Goal: Task Accomplishment & Management: Manage account settings

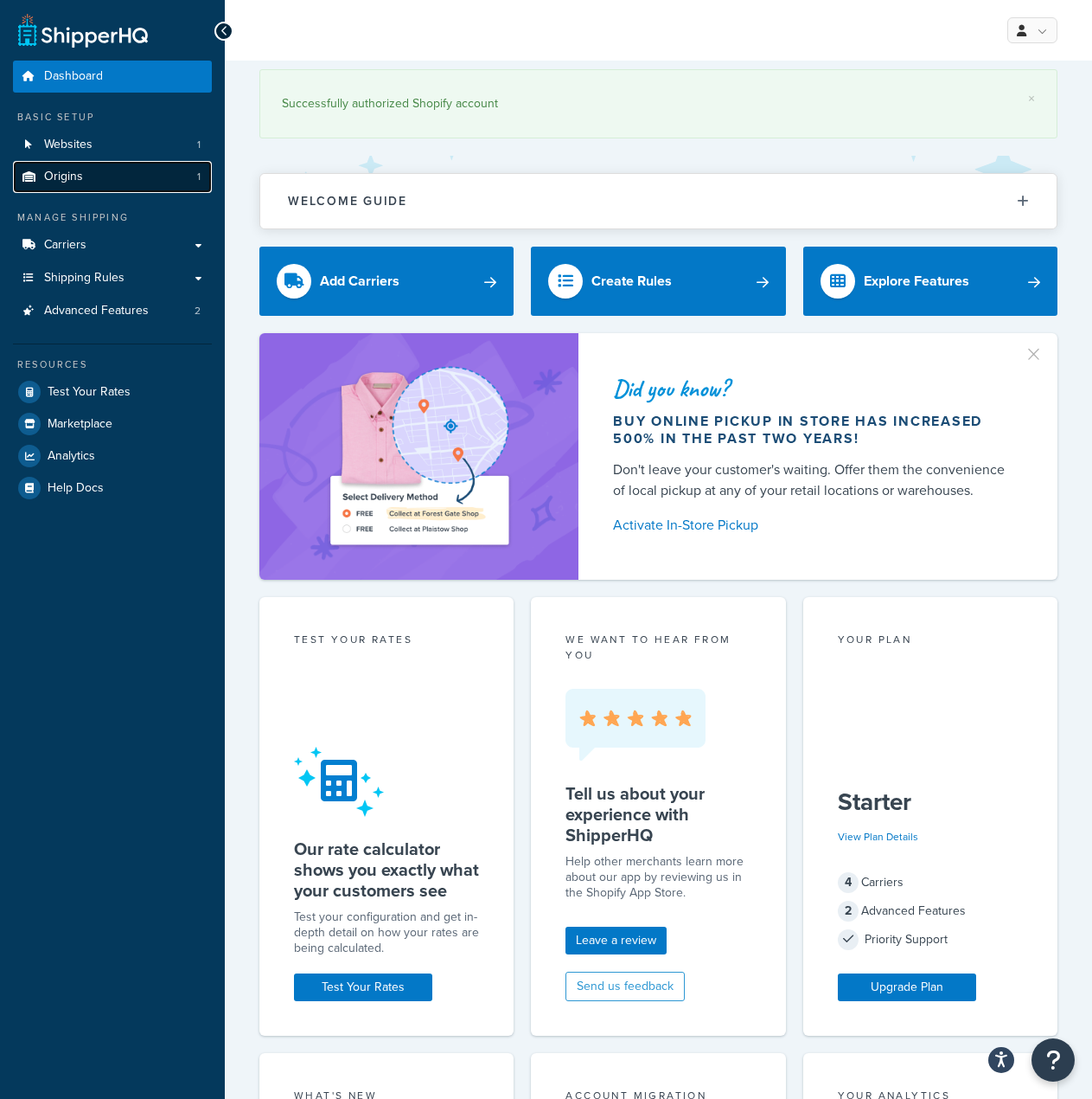
click at [62, 169] on span "Origins" at bounding box center [63, 177] width 39 height 15
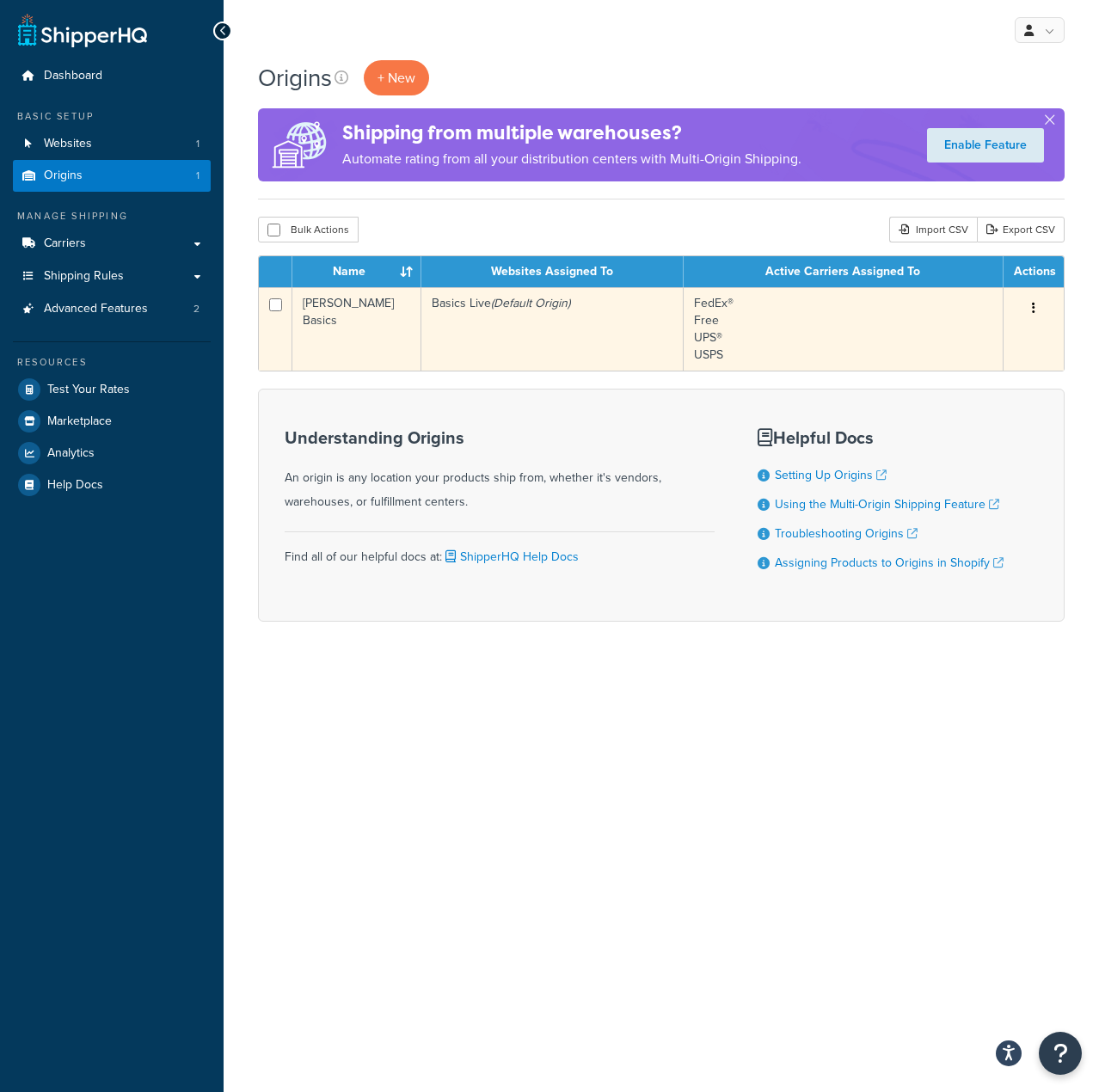
click at [806, 323] on td "FedEx® Free UPS® USPS" at bounding box center [844, 329] width 320 height 84
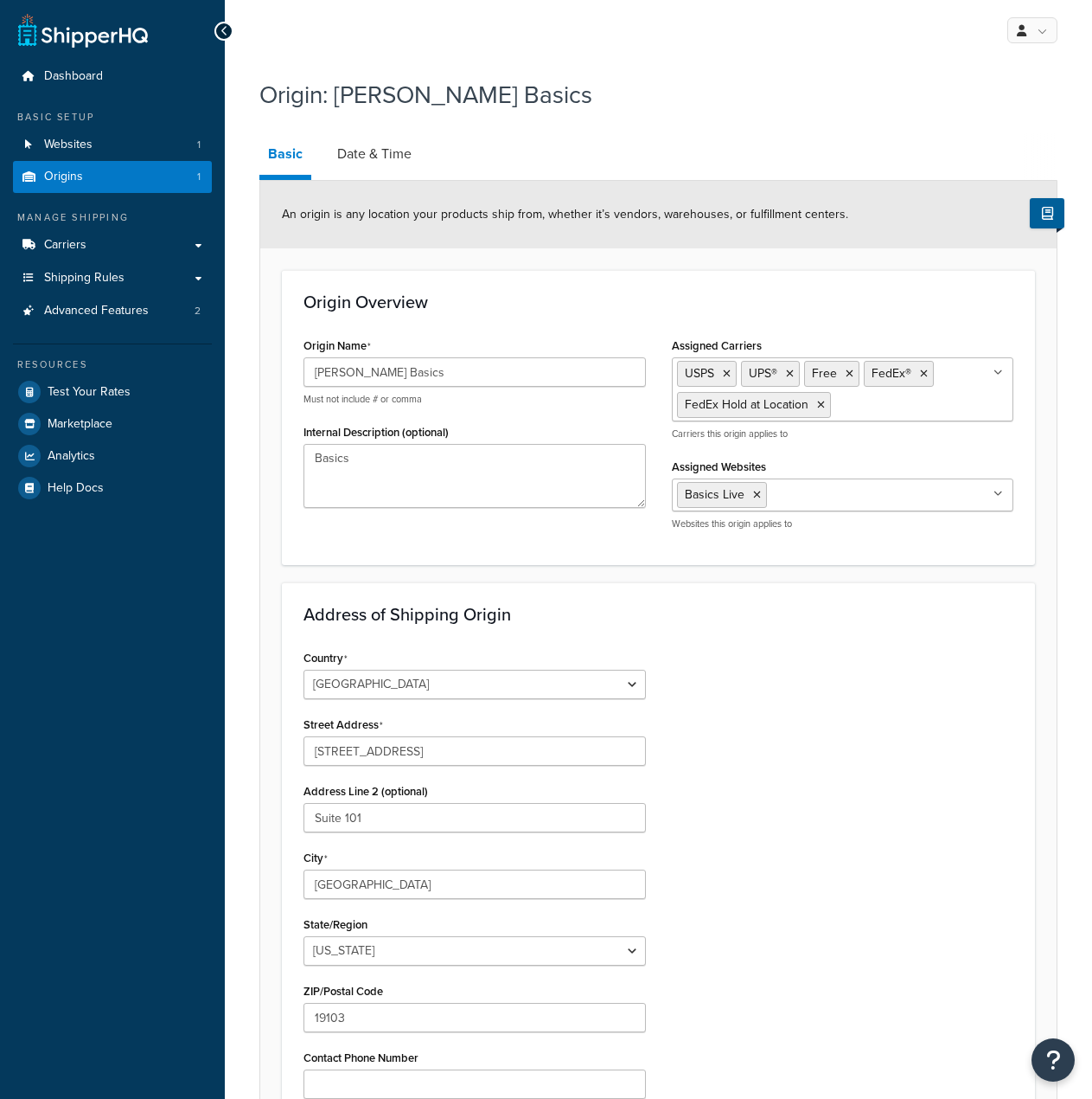
select select "38"
click at [387, 156] on link "Date & Time" at bounding box center [374, 154] width 92 height 42
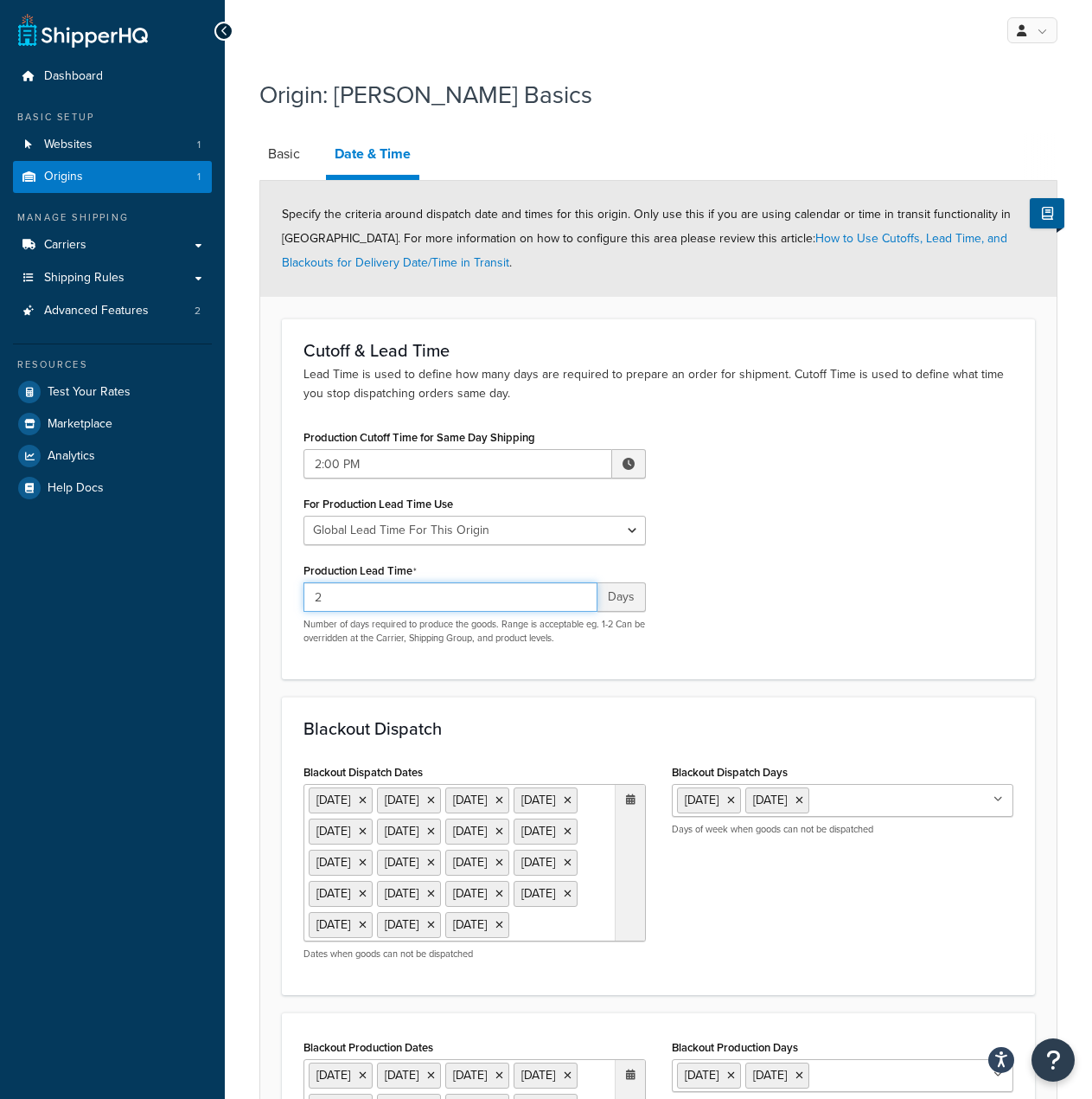
drag, startPoint x: 356, startPoint y: 591, endPoint x: 294, endPoint y: 581, distance: 62.8
click at [294, 581] on div "Production Cutoff Time for Same Day Shipping 2:00 PM ▲ 2 ▼ : ▲ 00 ▼ ▲ PM ▼ For …" at bounding box center [475, 541] width 368 height 232
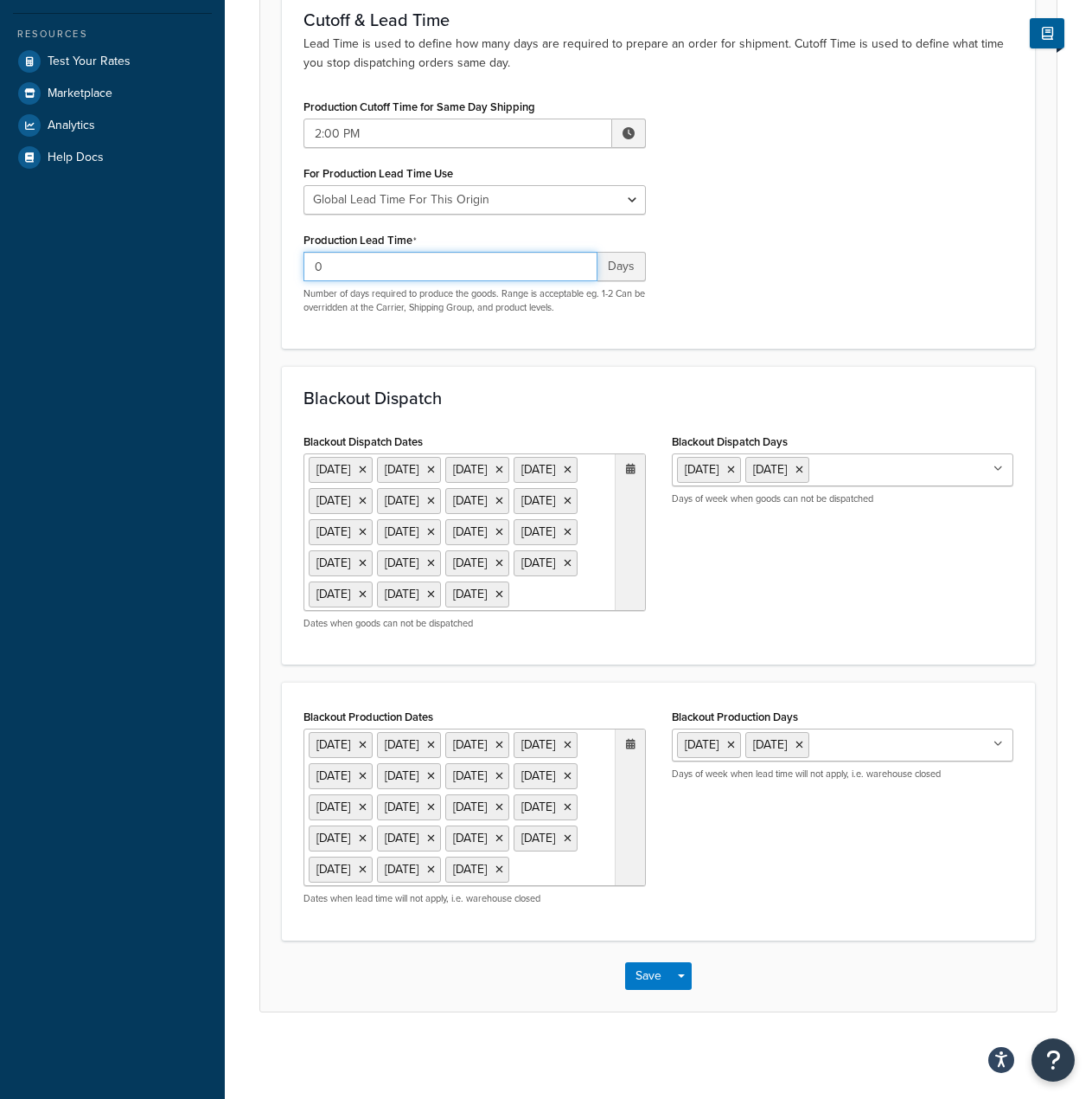
scroll to position [455, 0]
type input "0"
click at [654, 983] on button "Save" at bounding box center [648, 975] width 46 height 27
